Goal: Task Accomplishment & Management: Manage account settings

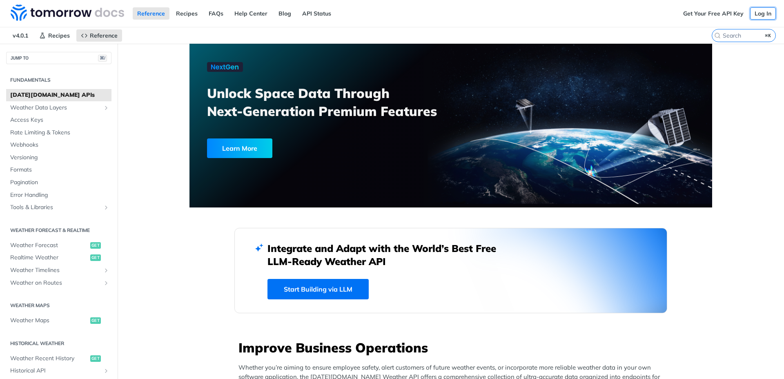
click at [760, 15] on link "Log In" at bounding box center [763, 13] width 26 height 12
click at [755, 10] on span "[PERSON_NAME]" at bounding box center [739, 13] width 48 height 7
click at [739, 15] on span "[PERSON_NAME]" at bounding box center [739, 13] width 48 height 7
click at [732, 33] on link "Log Out" at bounding box center [729, 29] width 81 height 11
